Goal: Task Accomplishment & Management: Use online tool/utility

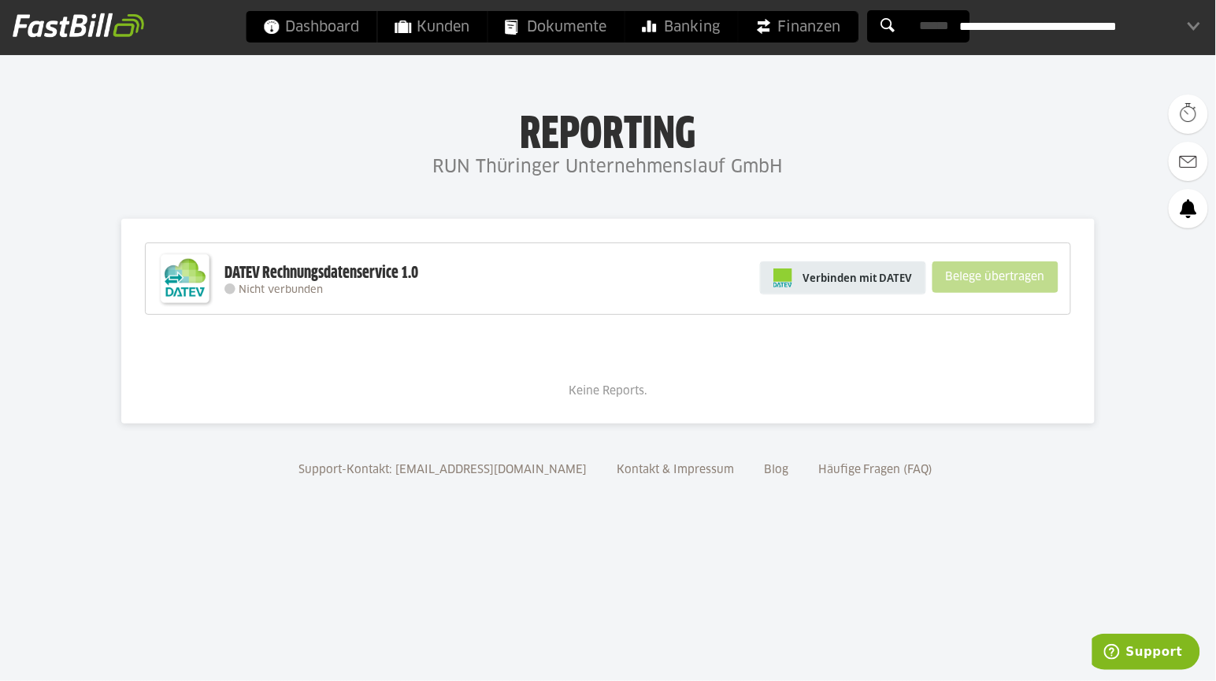
click at [854, 277] on span "Verbinden mit DATEV" at bounding box center [857, 278] width 109 height 16
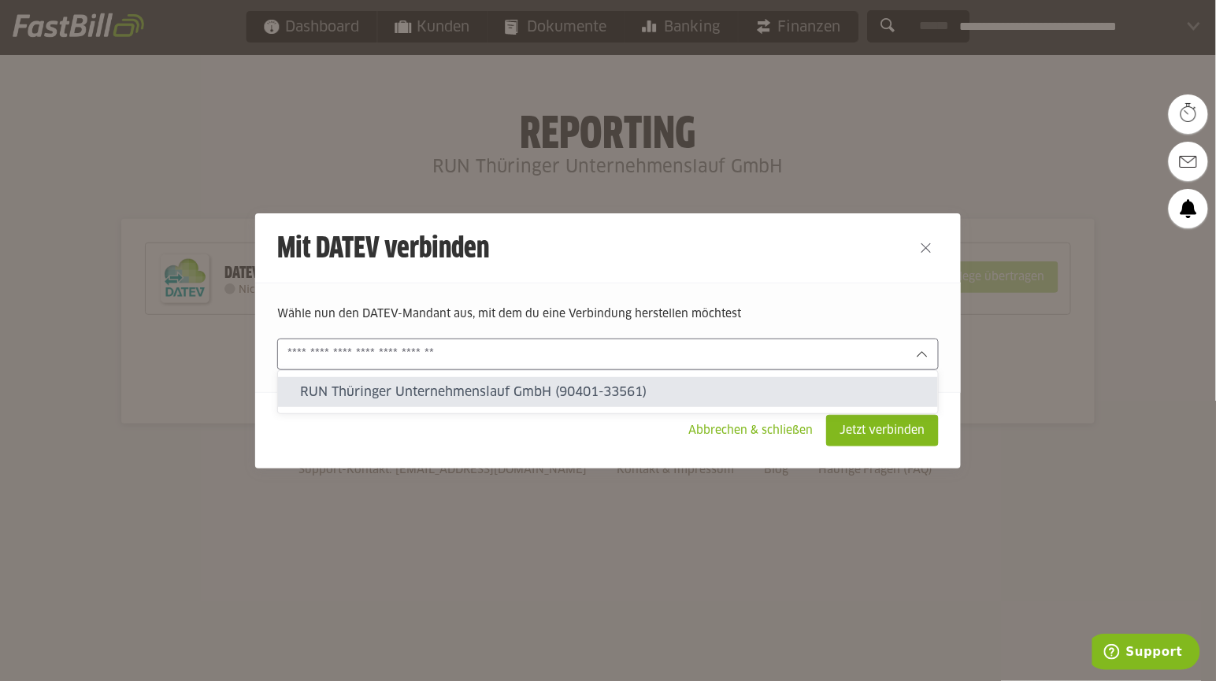
click at [350, 354] on input "text" at bounding box center [596, 354] width 619 height 17
click at [355, 393] on slot "RUN Thüringer Unternehmenslauf GmbH (90401-33561)" at bounding box center [612, 391] width 625 height 17
type input "**********"
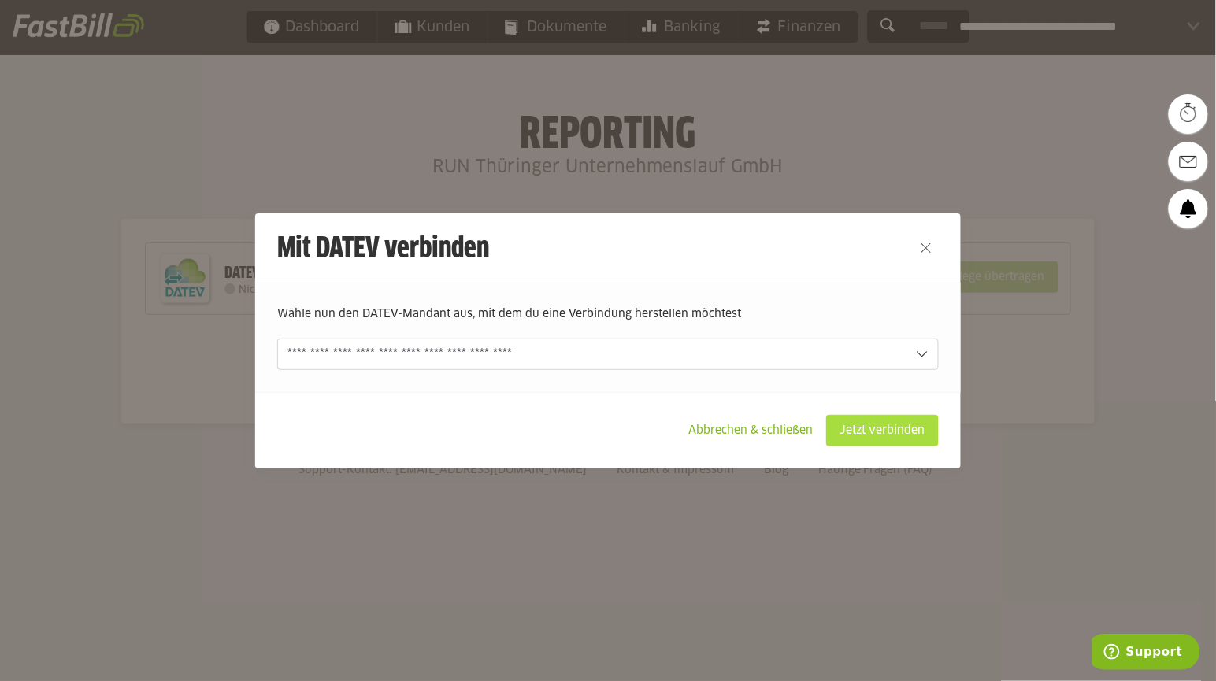
click at [883, 424] on slot "Jetzt verbinden" at bounding box center [882, 431] width 111 height 30
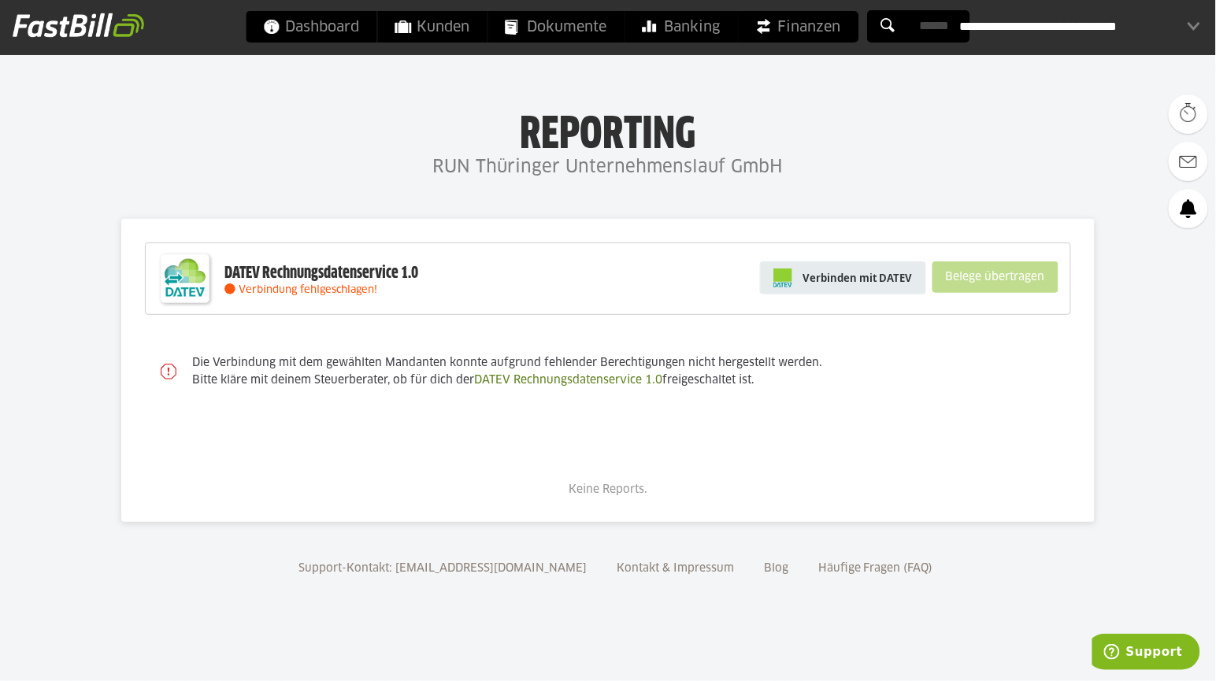
click at [830, 282] on span "Verbinden mit DATEV" at bounding box center [857, 278] width 109 height 16
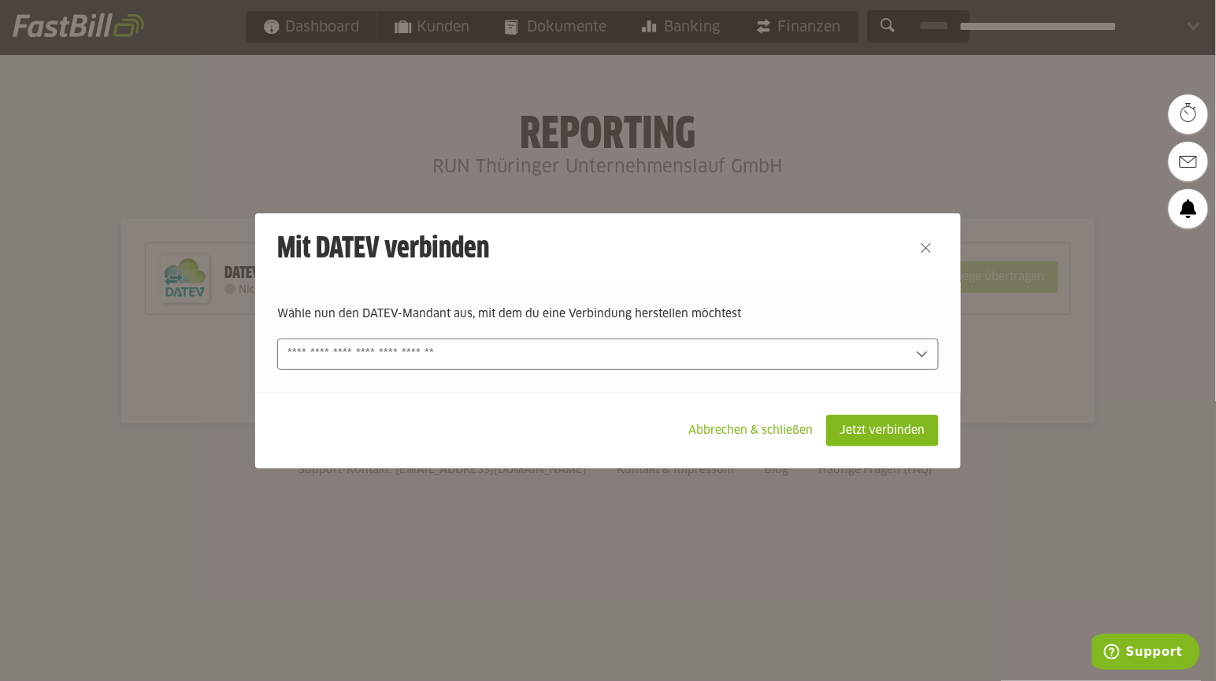
click at [605, 350] on input "text" at bounding box center [596, 354] width 619 height 17
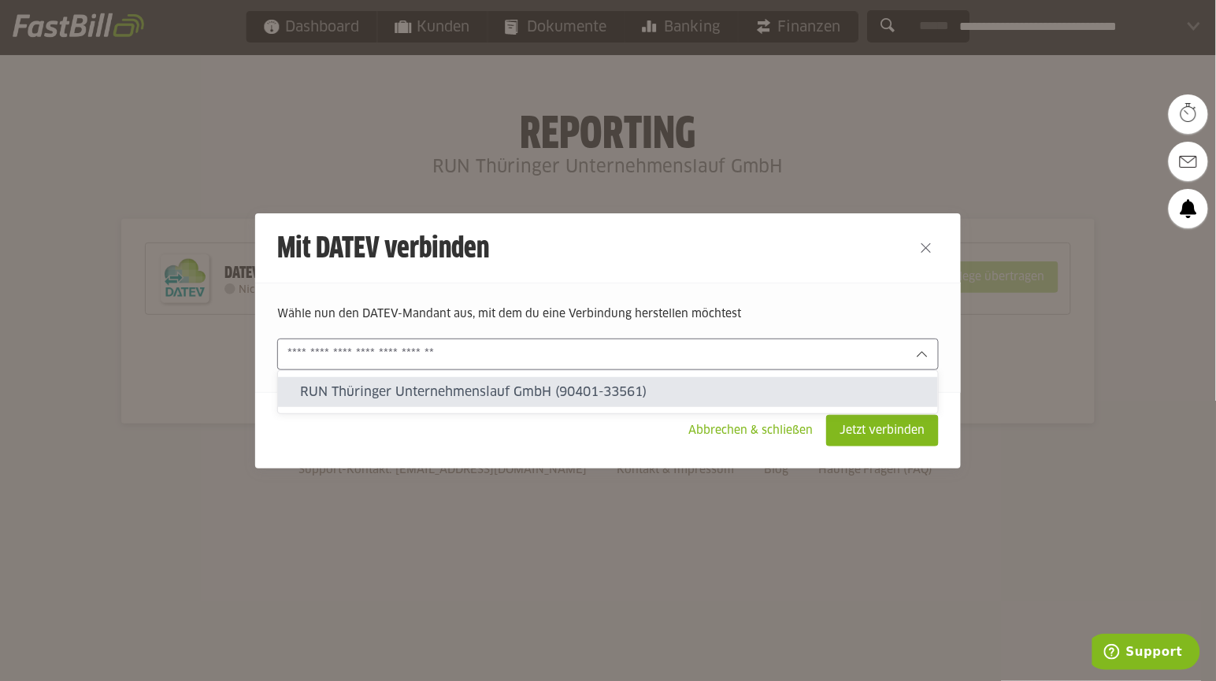
click at [562, 396] on slot "RUN Thüringer Unternehmenslauf GmbH (90401-33561)" at bounding box center [612, 391] width 625 height 17
type input "**********"
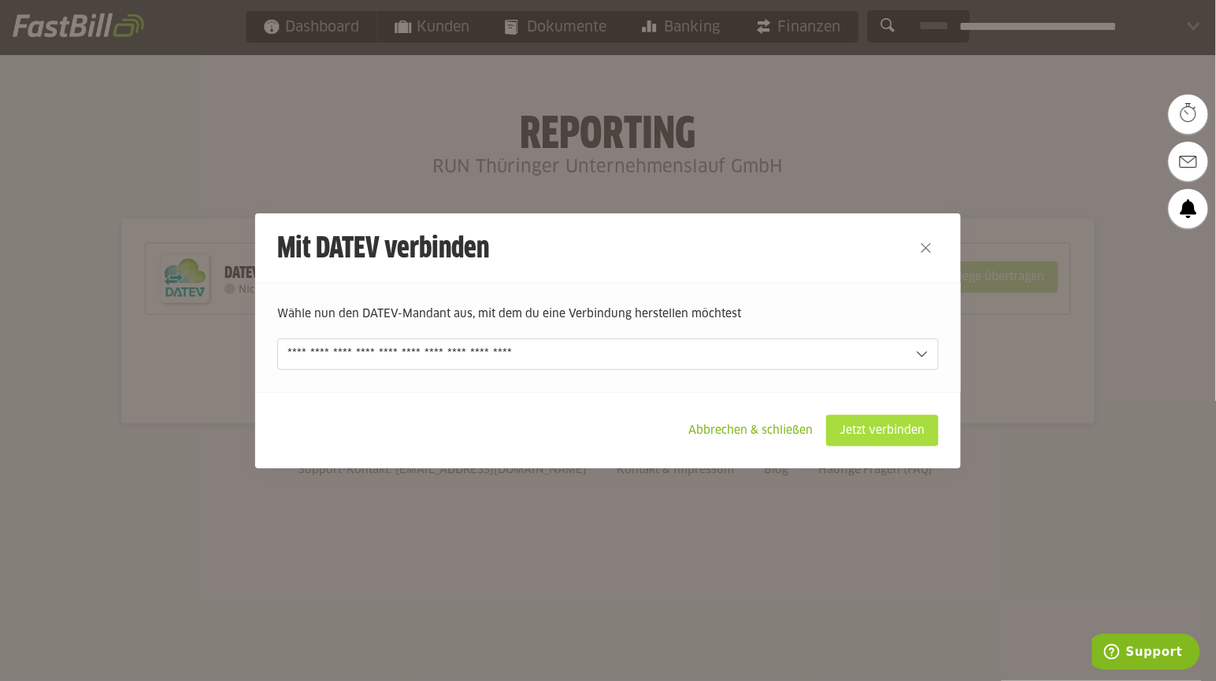
click at [879, 421] on slot "Jetzt verbinden" at bounding box center [882, 431] width 111 height 30
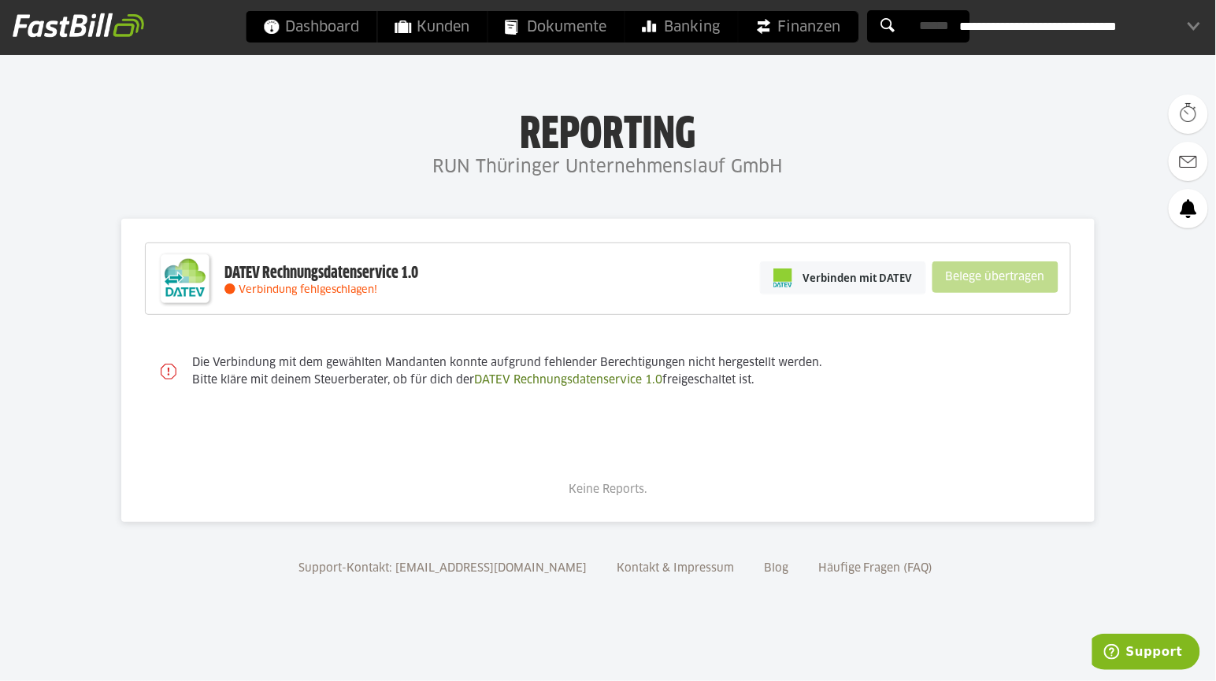
drag, startPoint x: 793, startPoint y: 390, endPoint x: 187, endPoint y: 369, distance: 605.8
click at [187, 369] on div "Die Verbindung mit dem gewählten Mandanten konnte aufgrund fehlender Berechtigu…" at bounding box center [623, 372] width 894 height 67
copy sl-alert "Die Verbindung mit dem gewählten Mandanten konnte aufgrund fehlender Berechtigu…"
